Goal: Transaction & Acquisition: Obtain resource

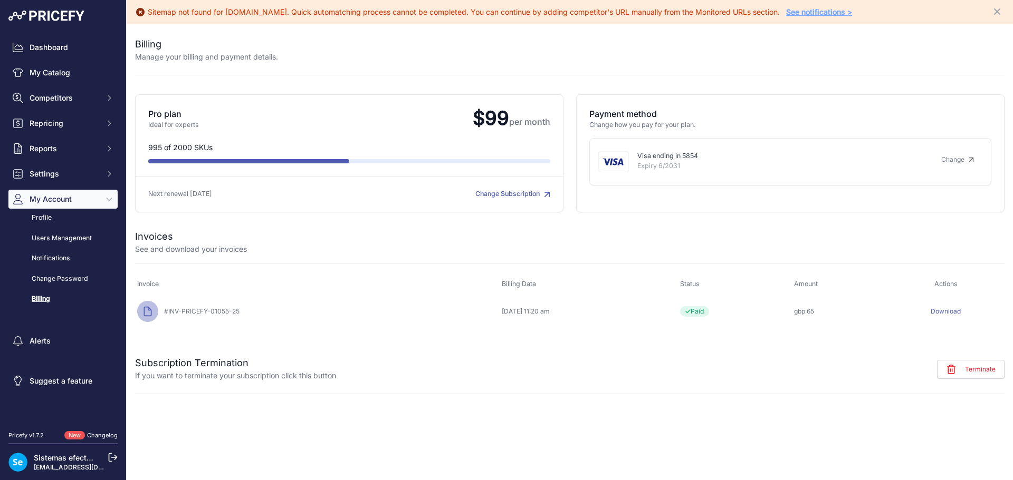
click at [38, 298] on link "Billing" at bounding box center [62, 299] width 109 height 18
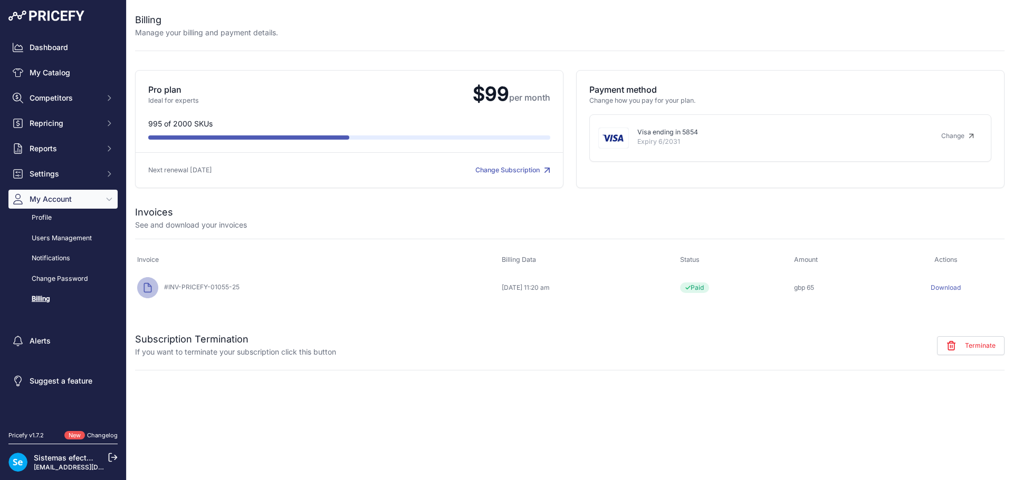
click at [948, 286] on link "Download" at bounding box center [945, 288] width 30 height 8
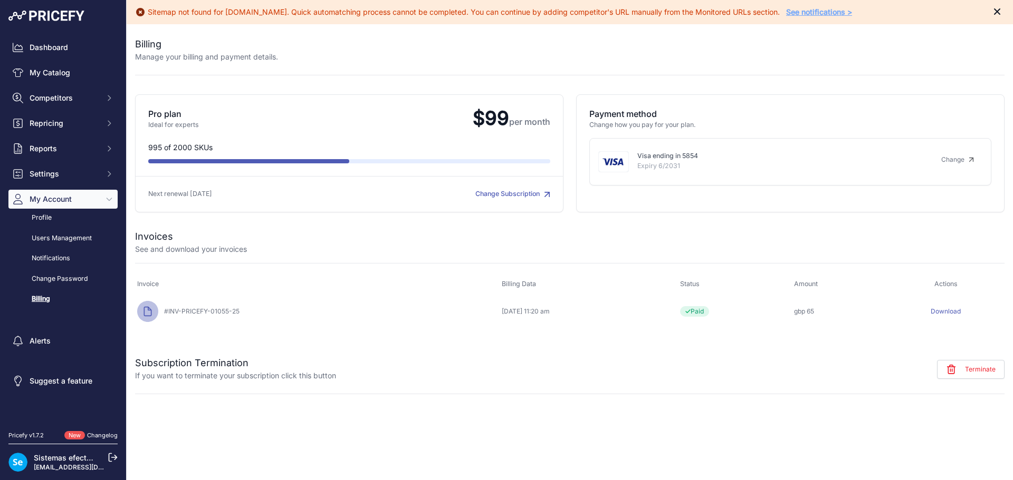
click at [997, 11] on icon "Close" at bounding box center [996, 11] width 11 height 11
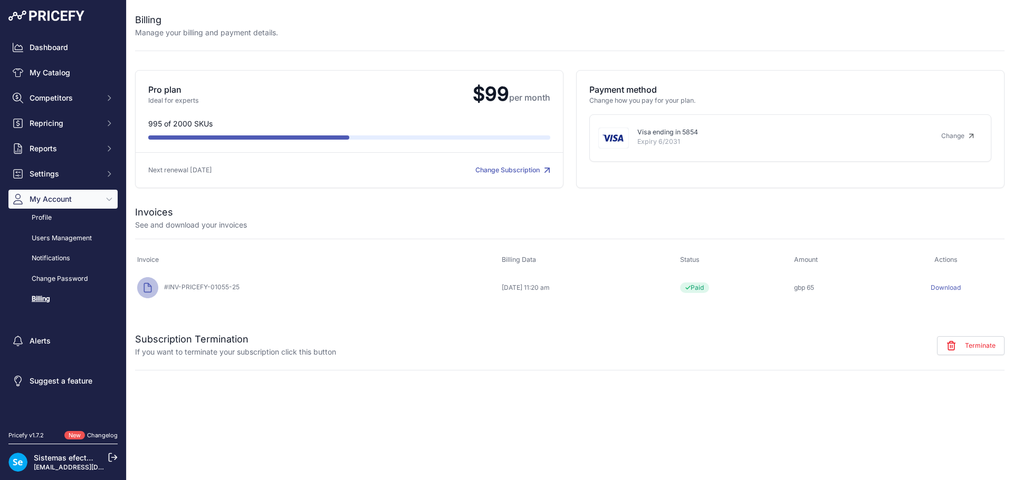
click at [112, 457] on icon at bounding box center [112, 457] width 9 height 9
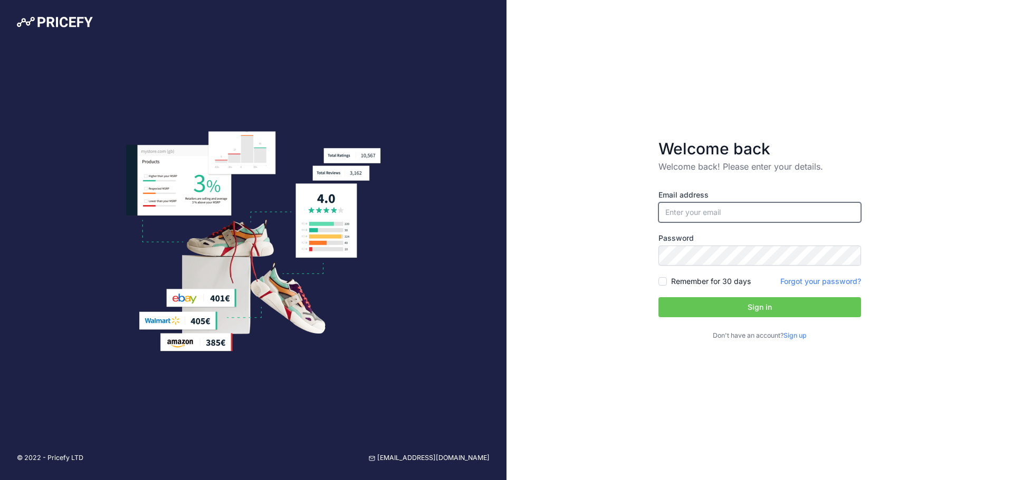
click at [733, 214] on input "email" at bounding box center [759, 213] width 203 height 20
click at [740, 208] on input "email" at bounding box center [759, 213] width 203 height 20
click at [913, 217] on div "Welcome back Welcome back! Please enter your details. Email address Password Si…" at bounding box center [759, 240] width 506 height 480
click at [789, 219] on input "email" at bounding box center [759, 213] width 203 height 20
type input "[EMAIL_ADDRESS][DOMAIN_NAME]"
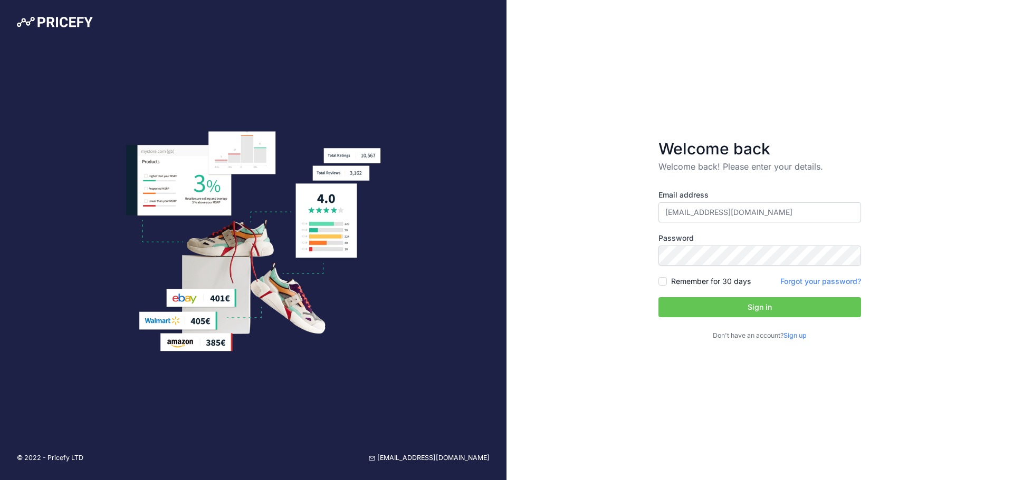
click at [767, 309] on button "Sign in" at bounding box center [759, 307] width 203 height 20
